Goal: Check status

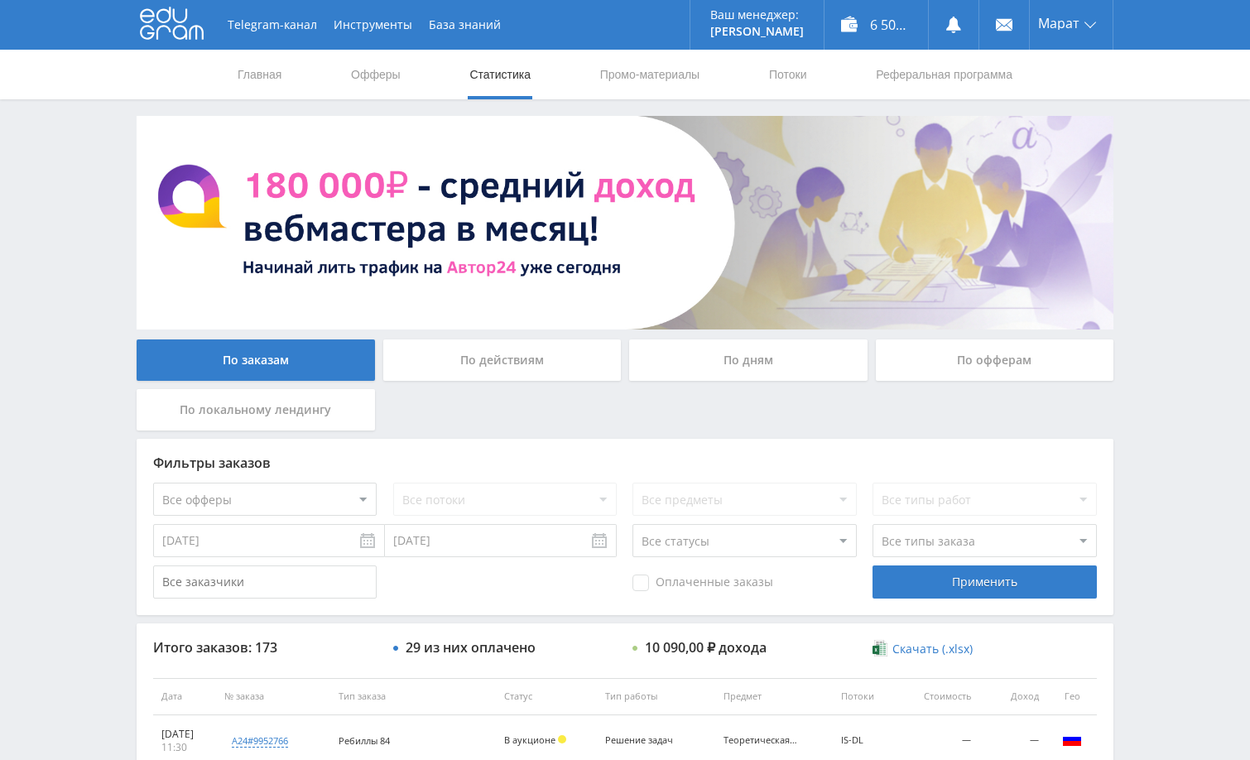
click at [1159, 267] on div "Telegram-канал Инструменты База знаний Ваш менеджер: [PERSON_NAME] Online @edug…" at bounding box center [625, 695] width 1250 height 1390
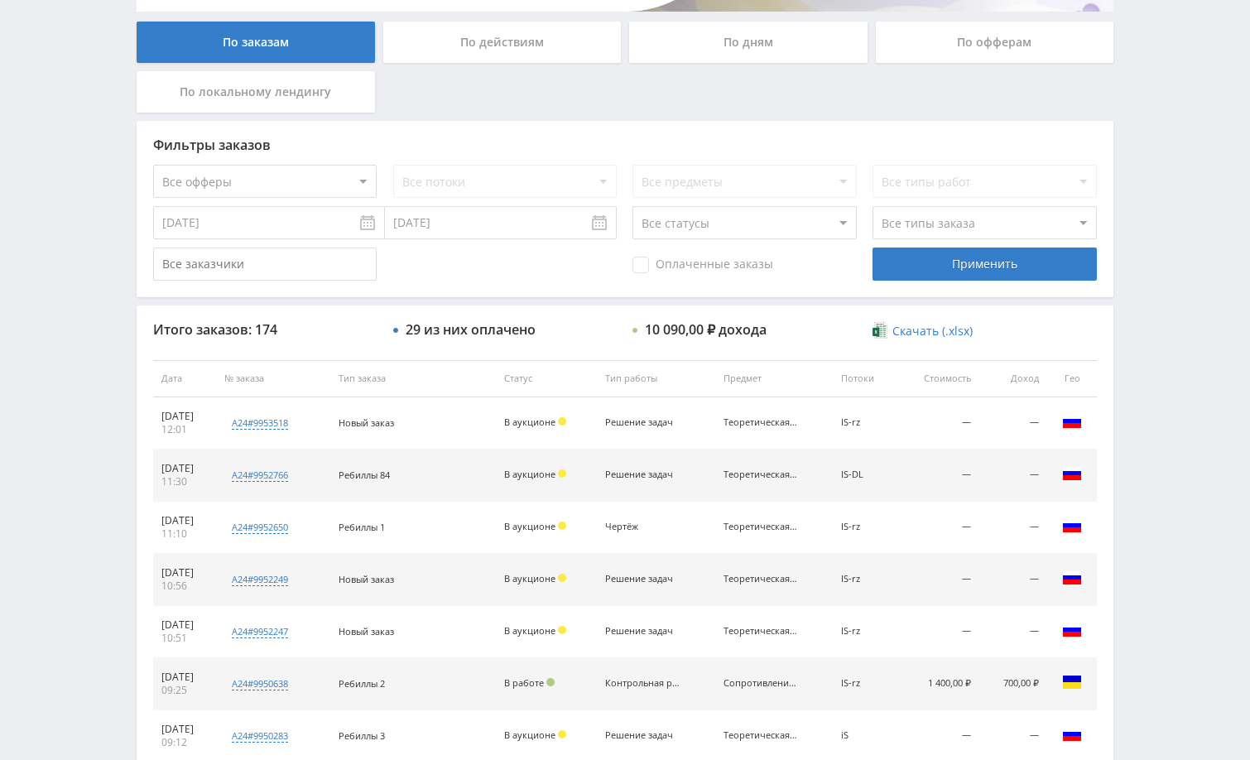
scroll to position [414, 0]
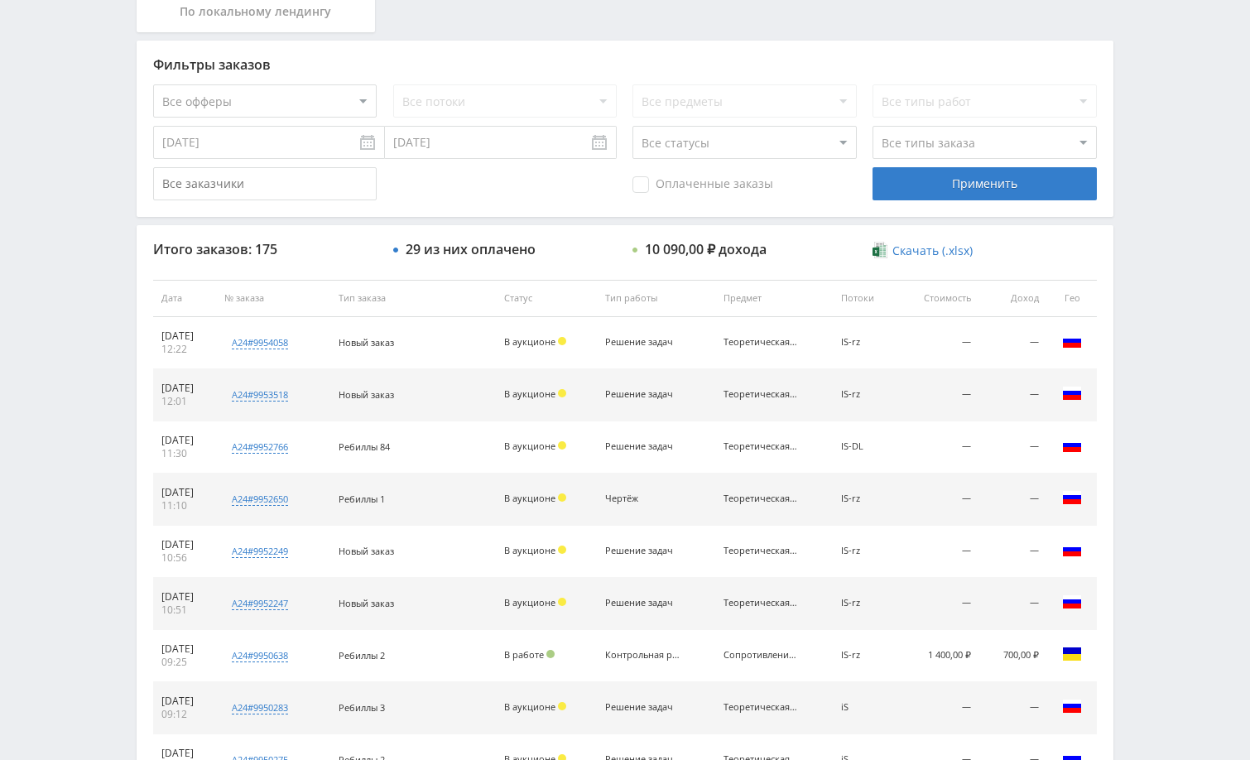
scroll to position [497, 0]
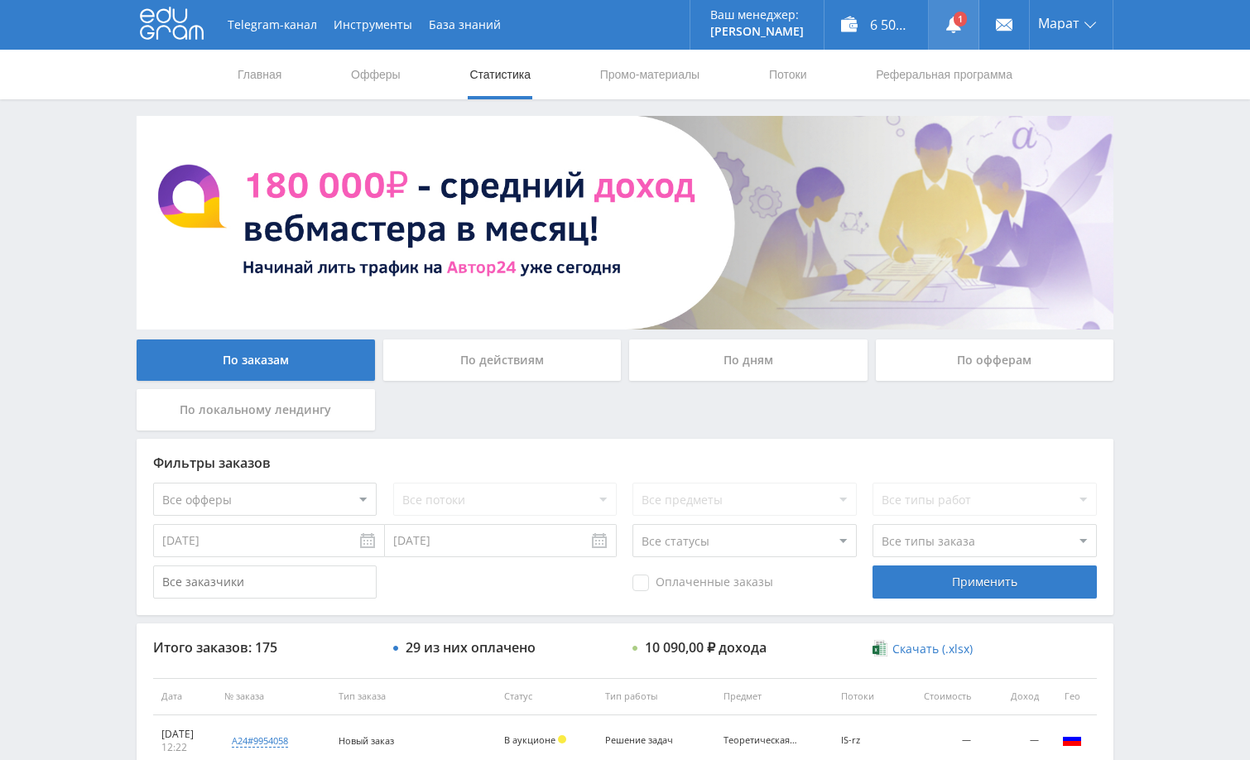
click at [963, 21] on link at bounding box center [954, 25] width 50 height 50
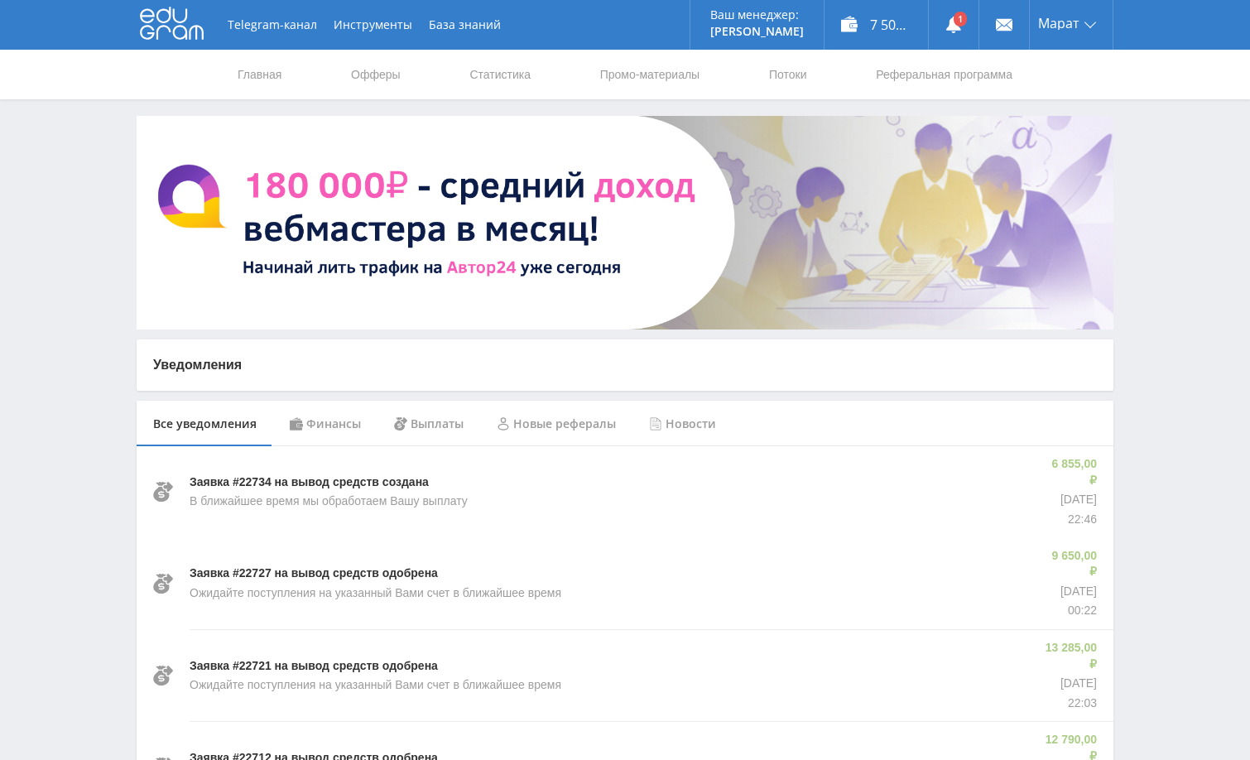
click at [342, 424] on div "Финансы" at bounding box center [325, 424] width 104 height 46
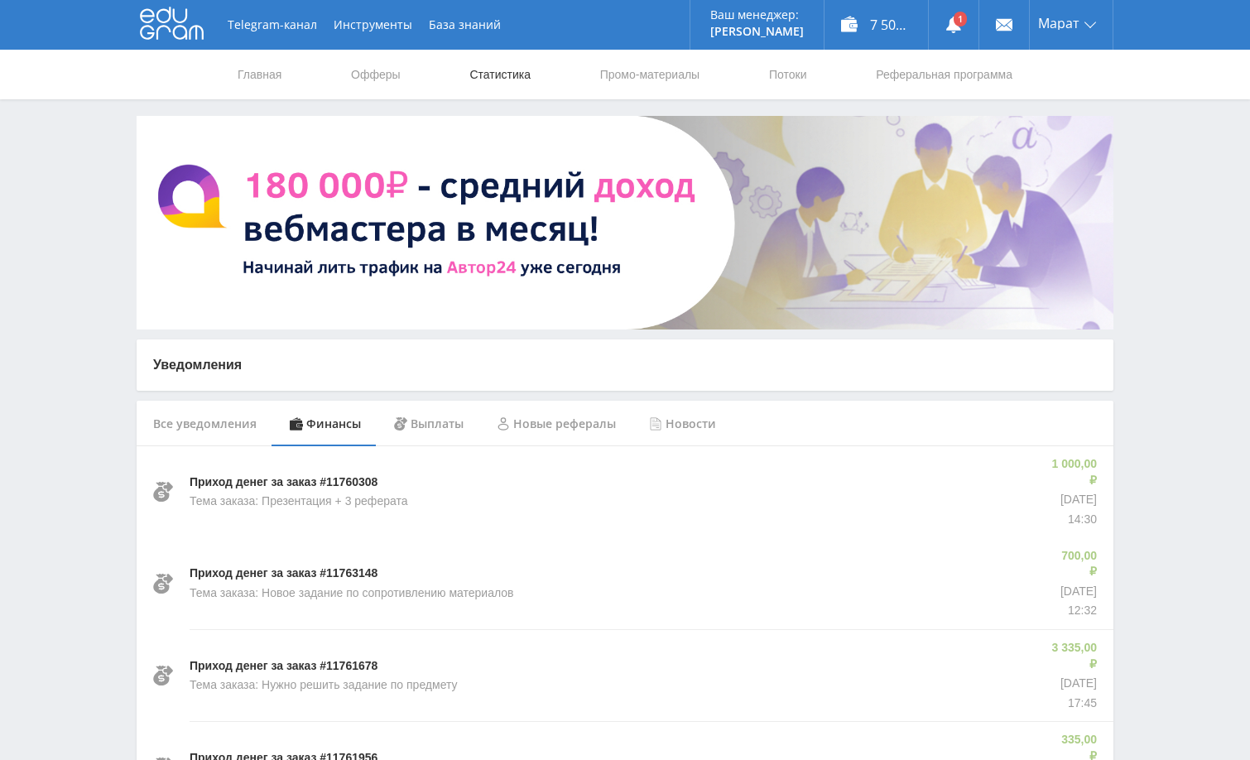
click at [506, 72] on link "Статистика" at bounding box center [500, 75] width 65 height 50
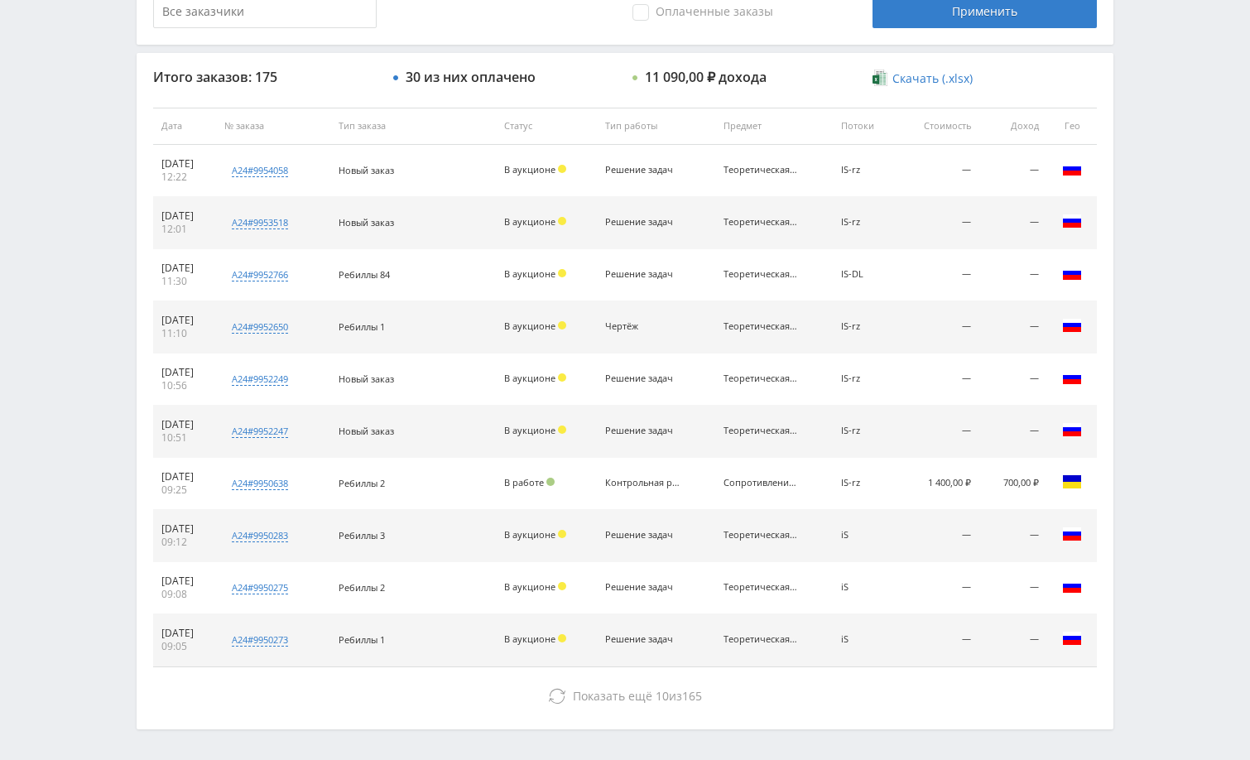
scroll to position [583, 0]
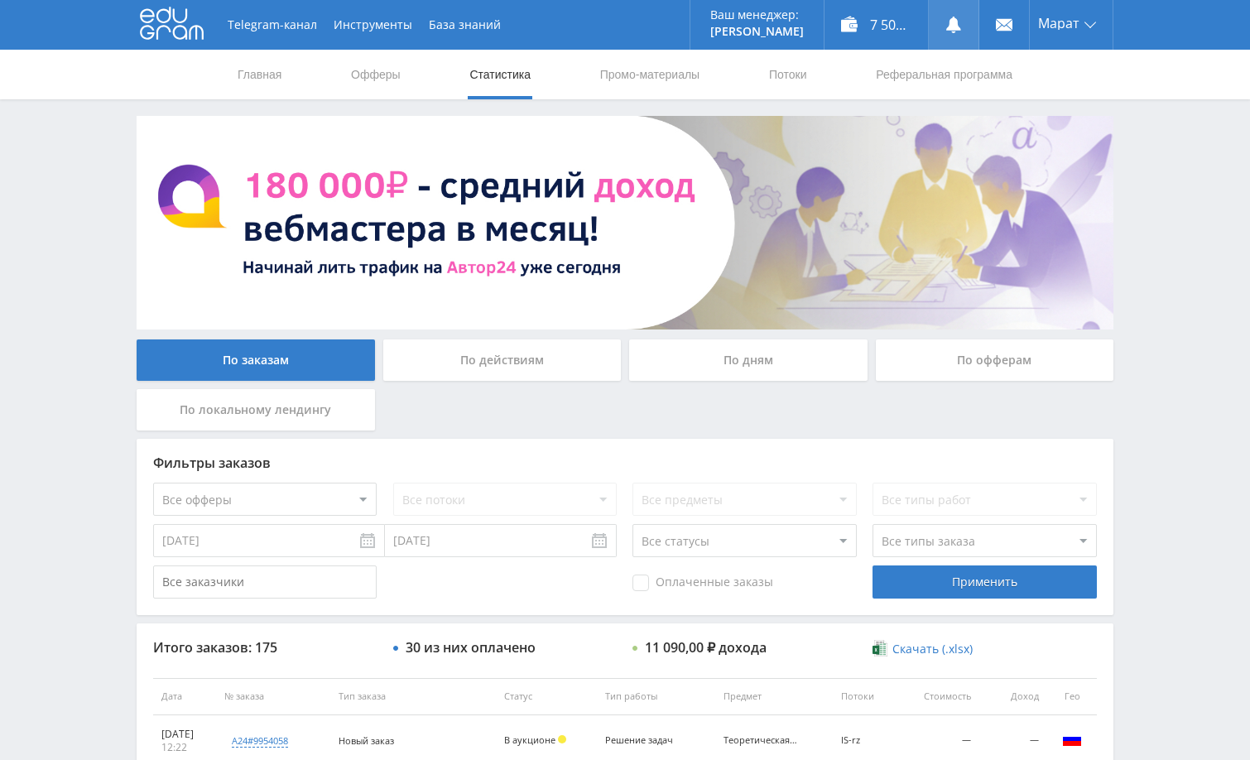
click at [949, 22] on use at bounding box center [953, 25] width 15 height 17
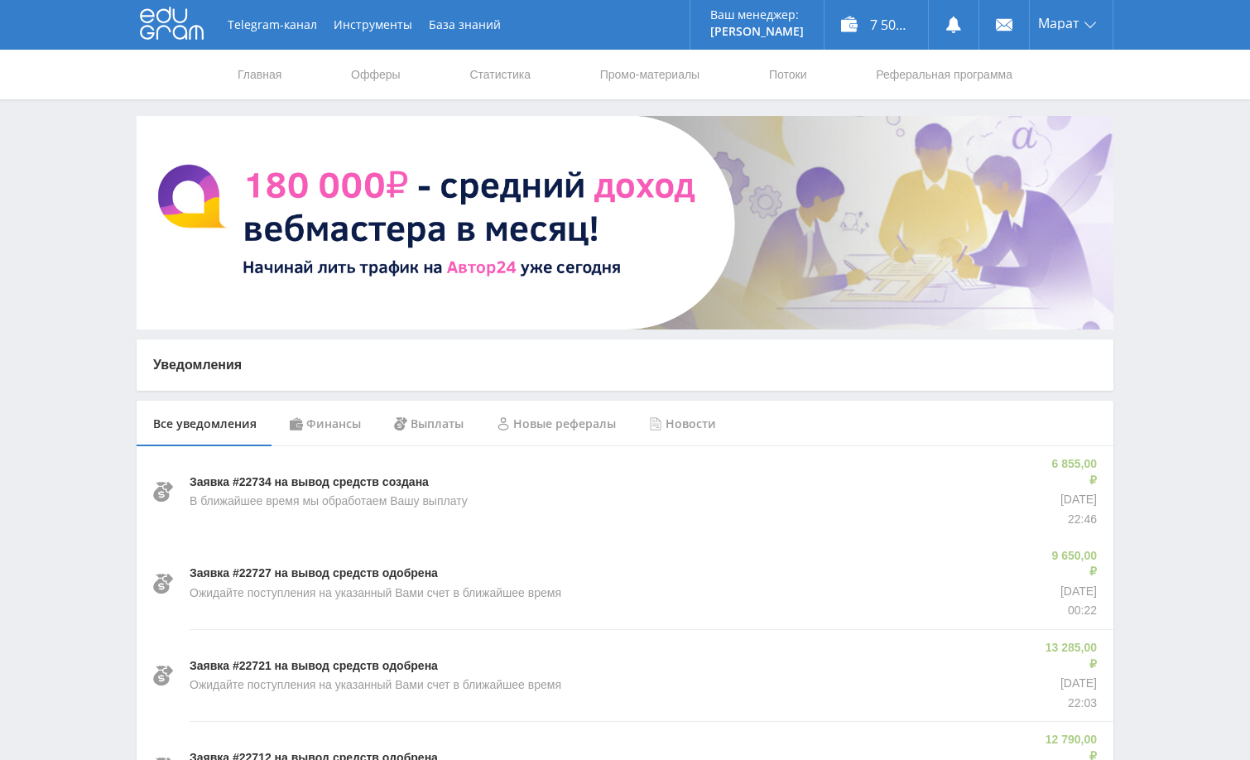
click at [354, 427] on div "Финансы" at bounding box center [325, 424] width 104 height 46
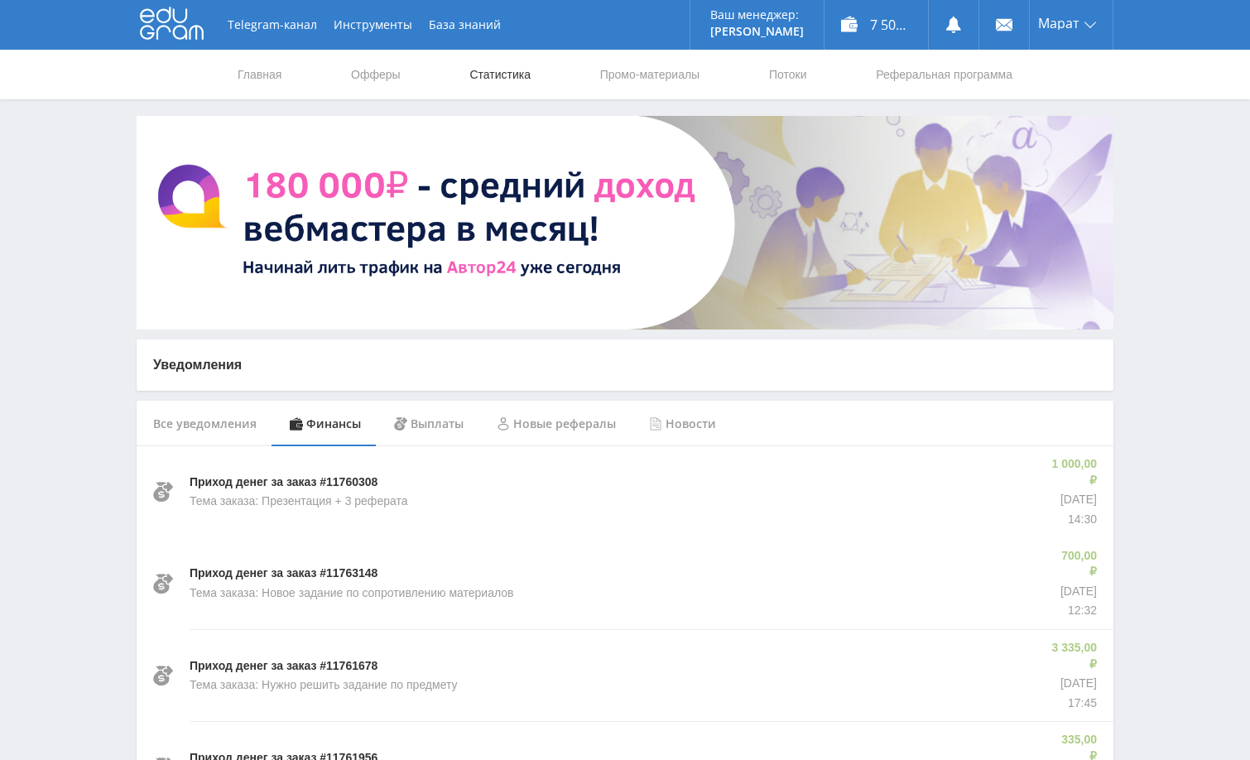
click at [498, 80] on link "Статистика" at bounding box center [500, 75] width 65 height 50
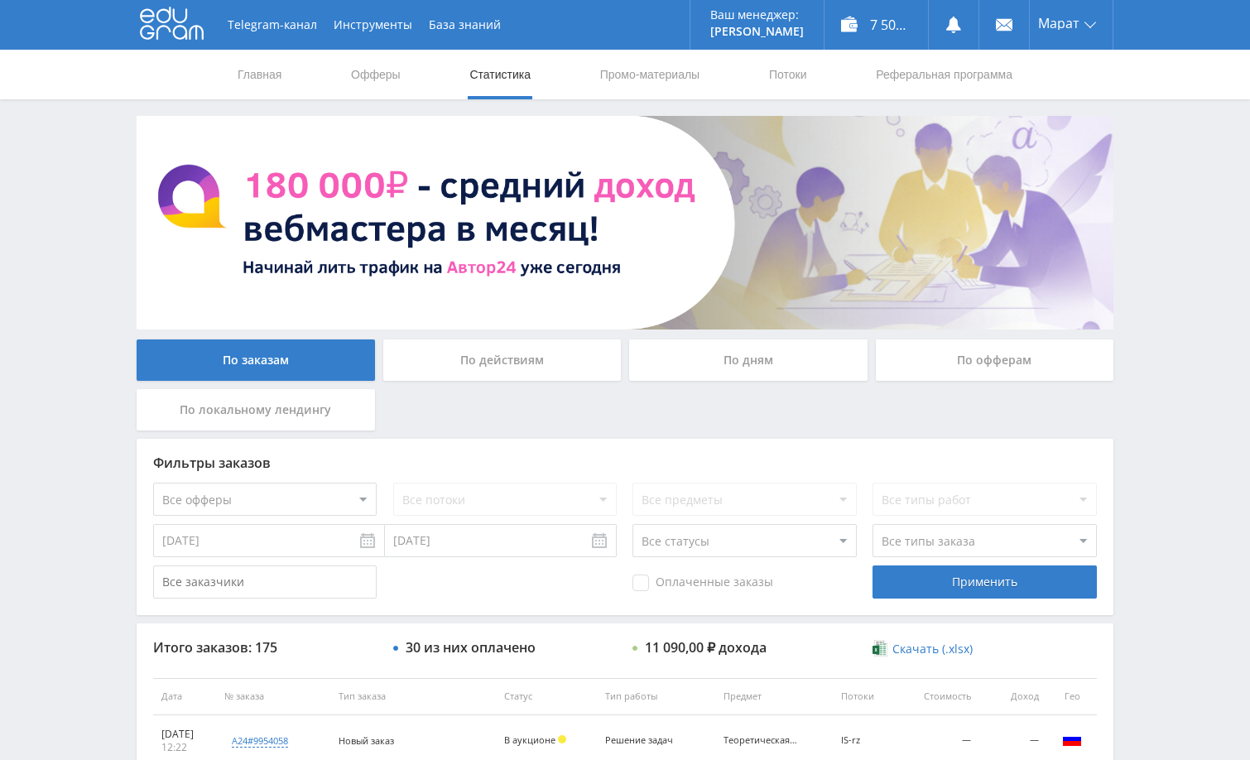
drag, startPoint x: 1183, startPoint y: 380, endPoint x: 1171, endPoint y: 454, distance: 75.4
click at [1183, 382] on div "Telegram-канал Инструменты База знаний Ваш менеджер: [PERSON_NAME] Alex Online …" at bounding box center [625, 695] width 1250 height 1390
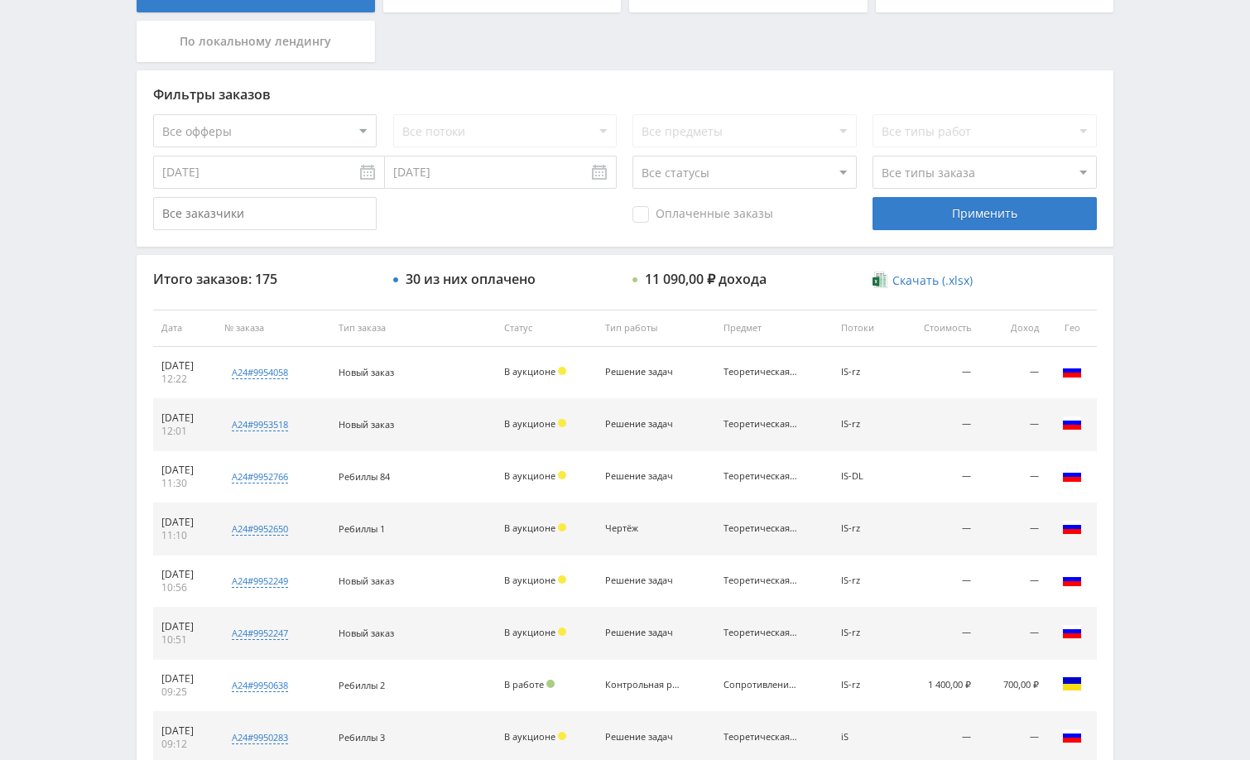
scroll to position [414, 0]
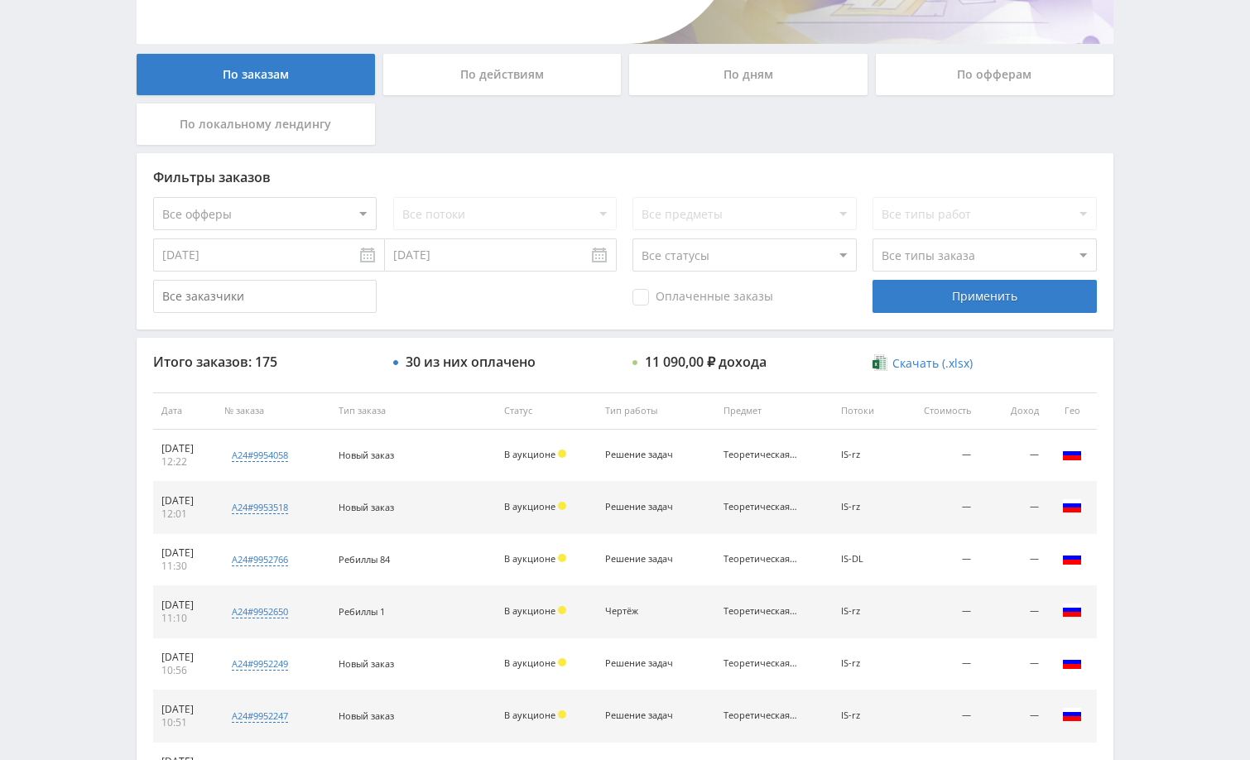
scroll to position [331, 0]
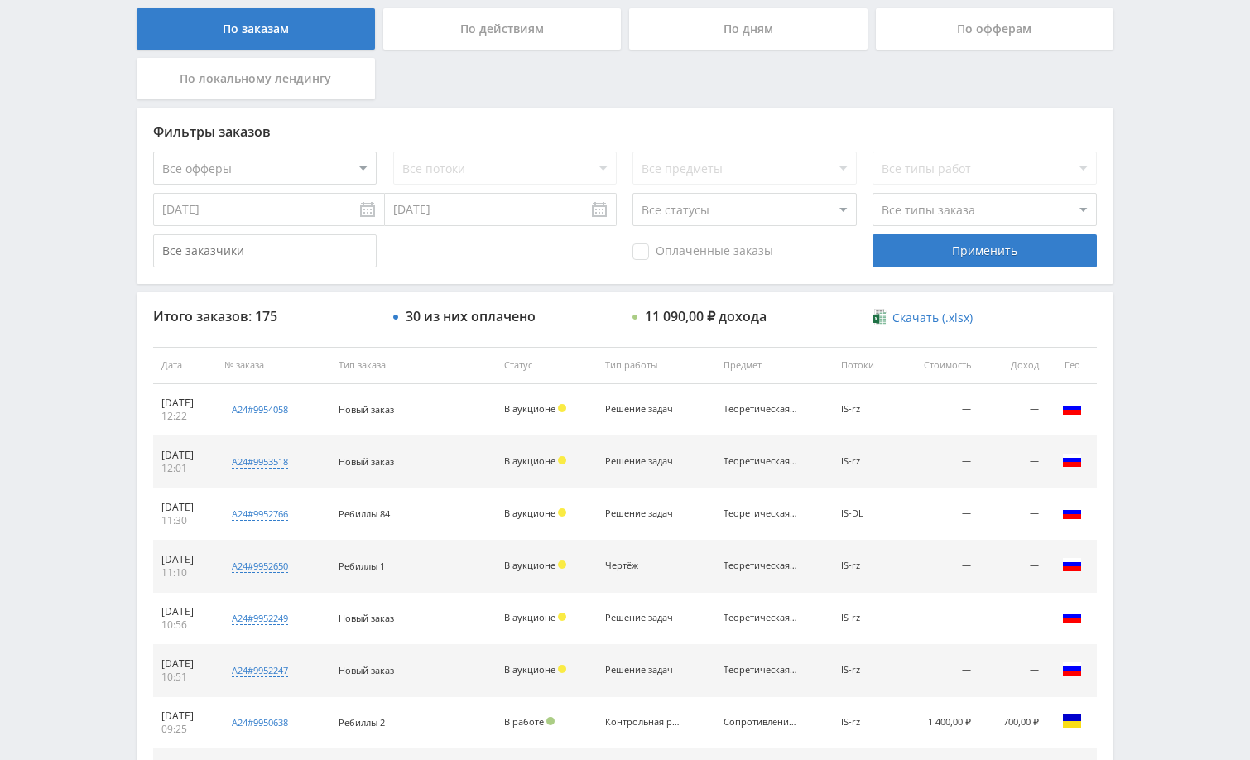
click at [1186, 238] on div "Telegram-канал Инструменты База знаний Ваш менеджер: [PERSON_NAME] Alex Online …" at bounding box center [625, 364] width 1250 height 1390
